Goal: Information Seeking & Learning: Learn about a topic

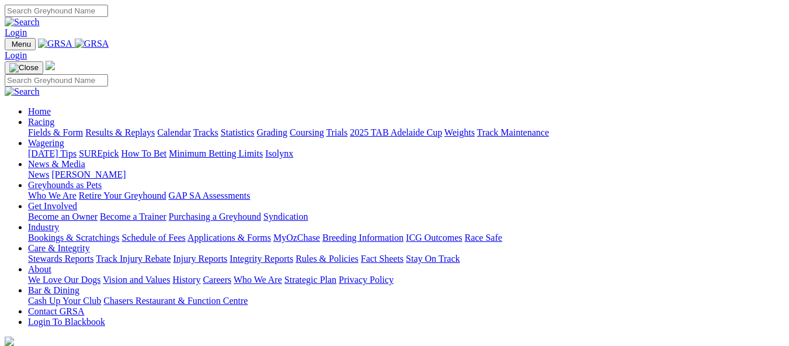
click at [85, 159] on link "News & Media" at bounding box center [56, 164] width 57 height 10
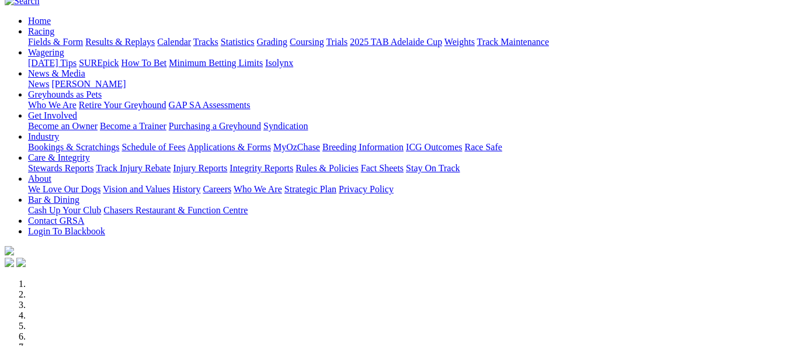
scroll to position [117, 0]
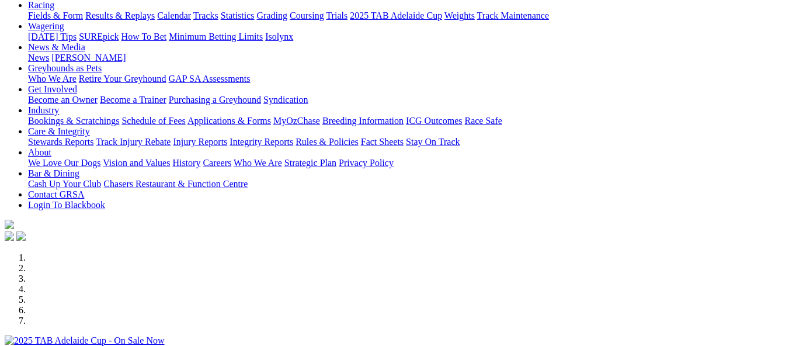
click at [218, 255] on li at bounding box center [406, 257] width 757 height 11
click at [324, 273] on li at bounding box center [406, 278] width 757 height 11
click at [379, 284] on li at bounding box center [406, 289] width 757 height 11
click at [438, 294] on li at bounding box center [406, 299] width 757 height 11
click at [505, 305] on li at bounding box center [406, 310] width 757 height 11
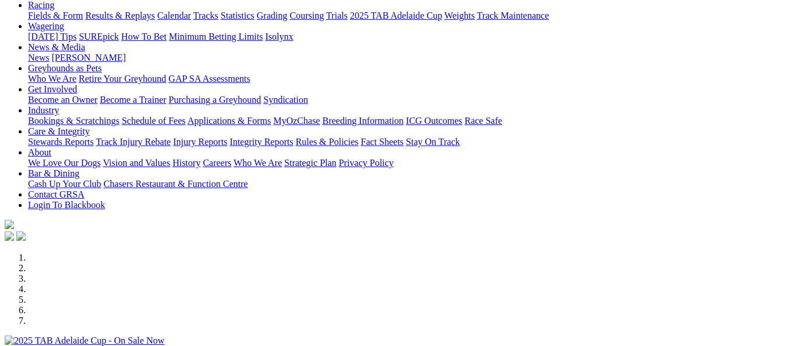
click at [557, 315] on li at bounding box center [406, 320] width 757 height 11
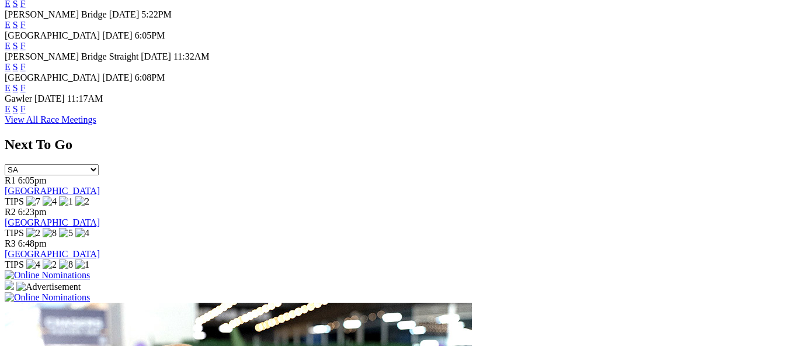
scroll to position [643, 0]
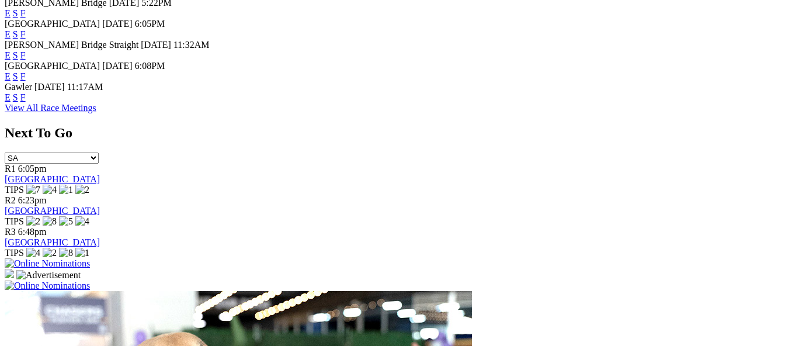
click at [96, 113] on link "View All Race Meetings" at bounding box center [51, 108] width 92 height 10
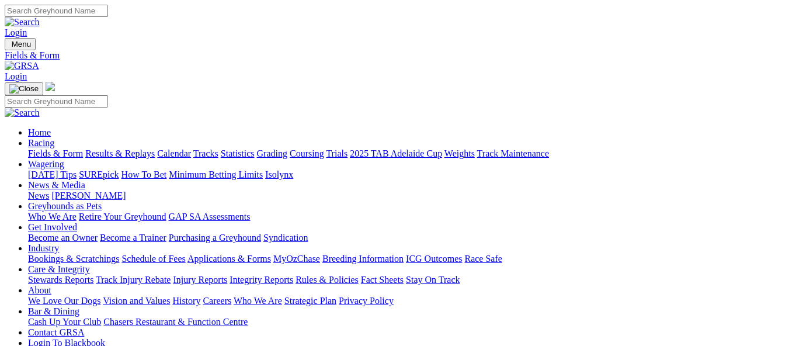
click at [442, 148] on link "2025 TAB Adelaide Cup" at bounding box center [396, 153] width 92 height 10
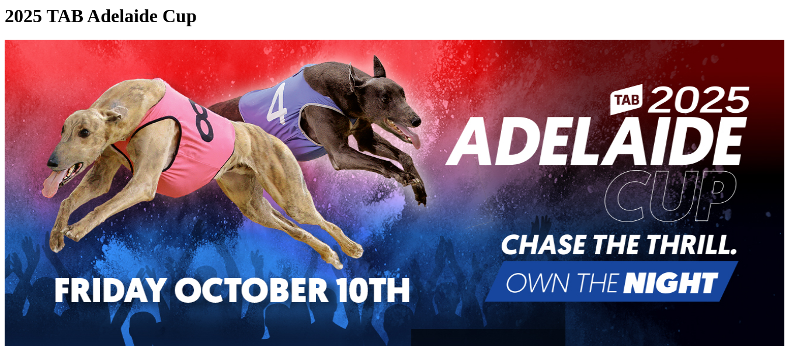
scroll to position [409, 0]
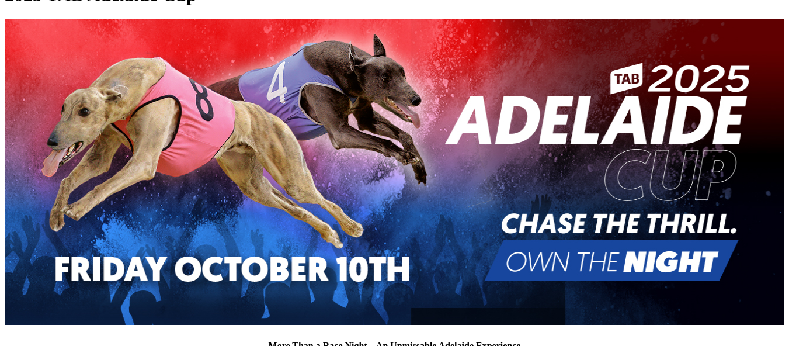
click at [343, 171] on img at bounding box center [395, 172] width 780 height 306
click at [331, 197] on img at bounding box center [395, 172] width 780 height 306
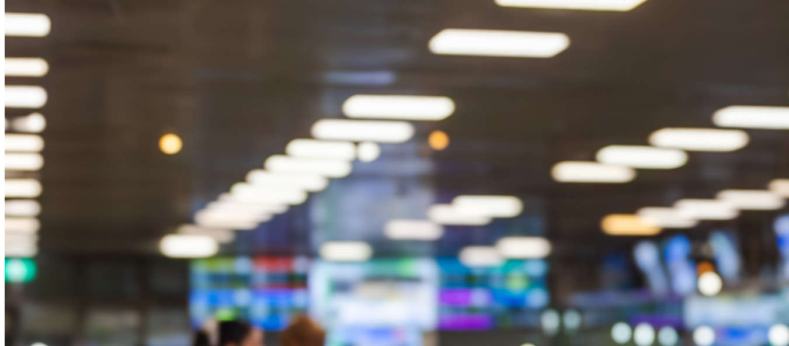
scroll to position [1694, 0]
